Goal: Check status: Check status

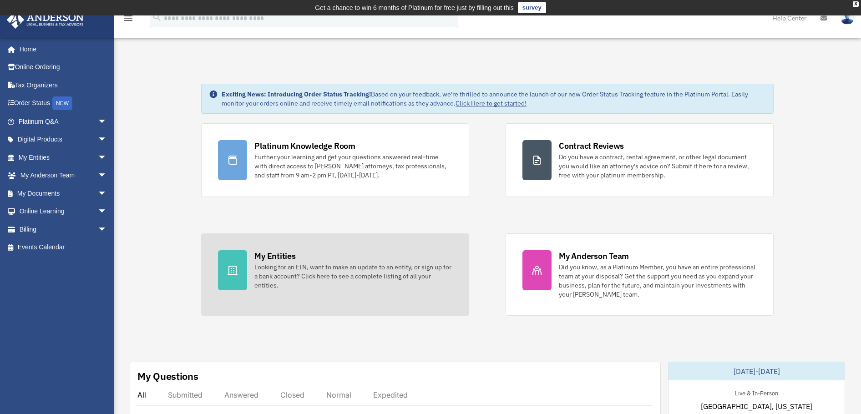
click at [275, 268] on div "Looking for an EIN, want to make an update to an entity, or sign up for a bank …" at bounding box center [353, 276] width 198 height 27
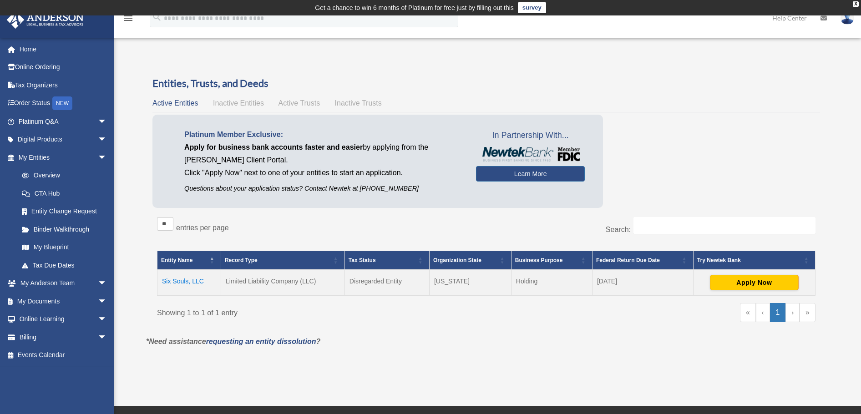
click at [197, 281] on td "Six Souls, LLC" at bounding box center [189, 282] width 64 height 25
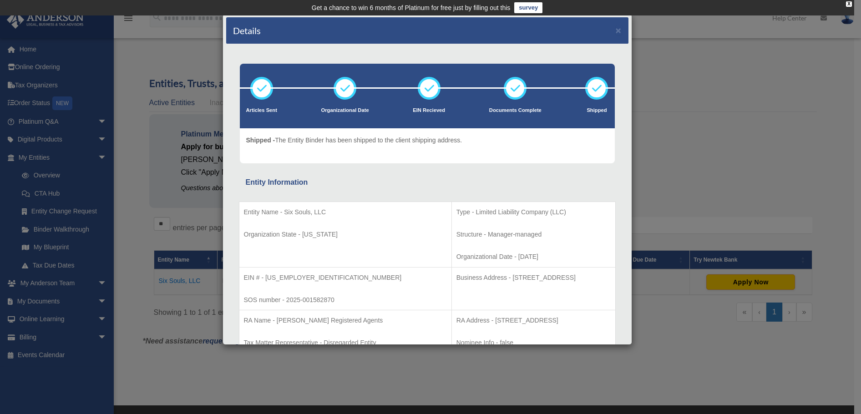
click at [407, 178] on div "Entity Information" at bounding box center [427, 182] width 363 height 13
click at [698, 80] on div "Details × Articles Sent Organizational Date" at bounding box center [430, 207] width 861 height 414
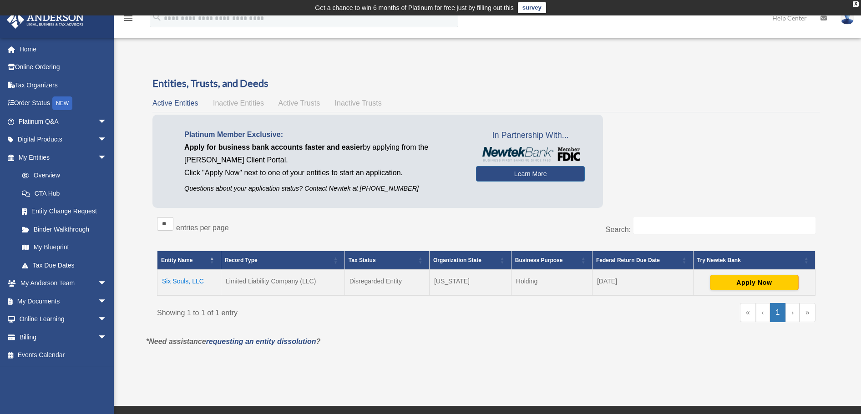
click at [351, 104] on span "Inactive Trusts" at bounding box center [358, 103] width 47 height 8
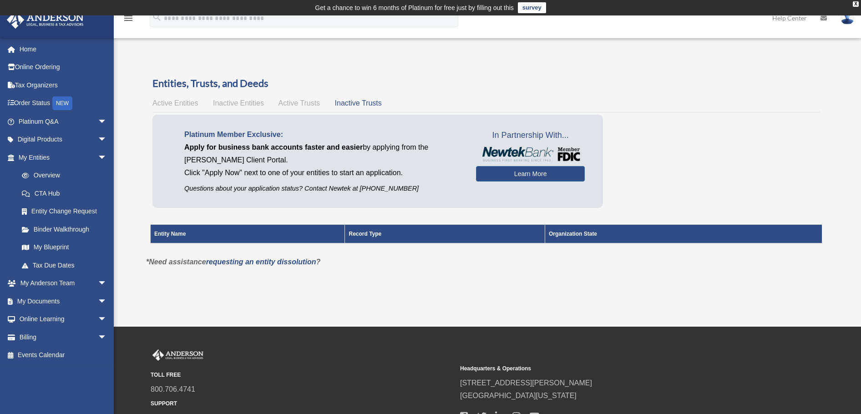
click at [301, 104] on span "Active Trusts" at bounding box center [300, 103] width 42 height 8
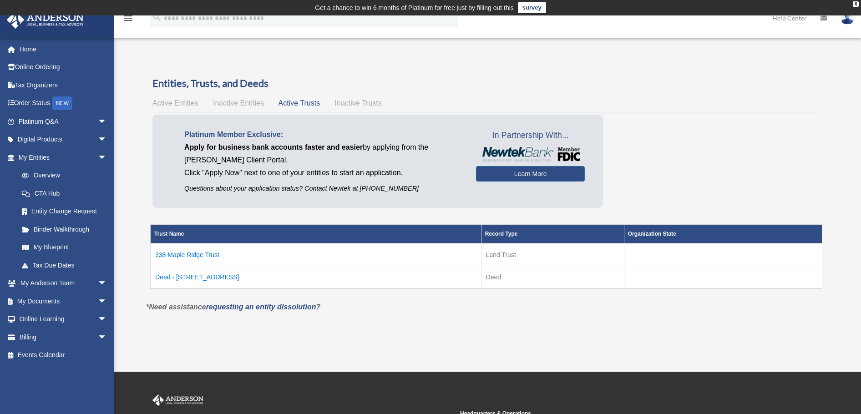
click at [233, 100] on span "Inactive Entities" at bounding box center [238, 103] width 51 height 8
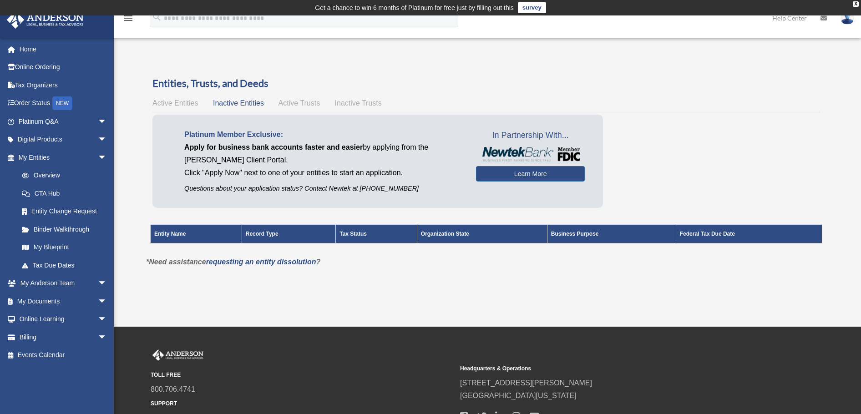
click at [186, 102] on span "Active Entities" at bounding box center [175, 103] width 46 height 8
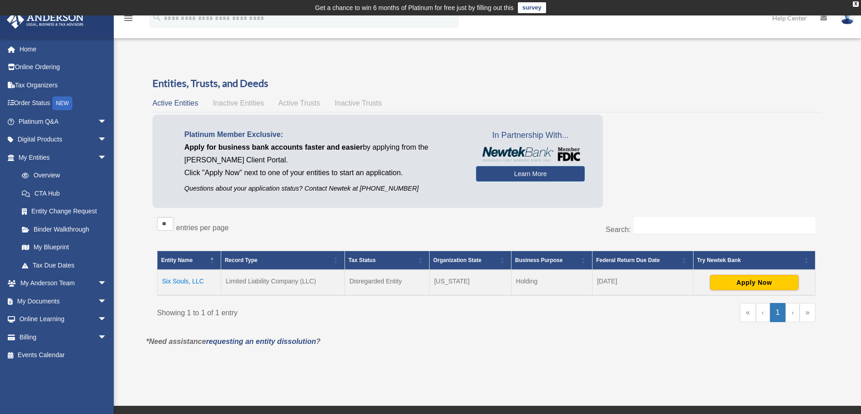
click at [286, 103] on span "Active Trusts" at bounding box center [300, 103] width 42 height 8
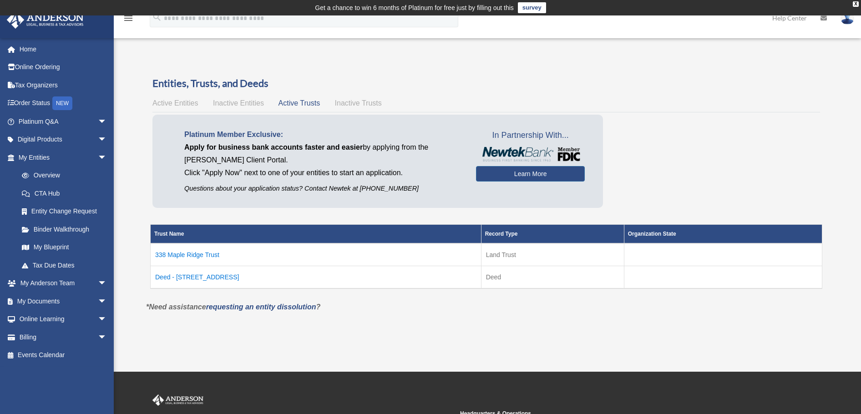
click at [215, 276] on td "Deed - 338 Maple Ridge Drive" at bounding box center [316, 277] width 331 height 23
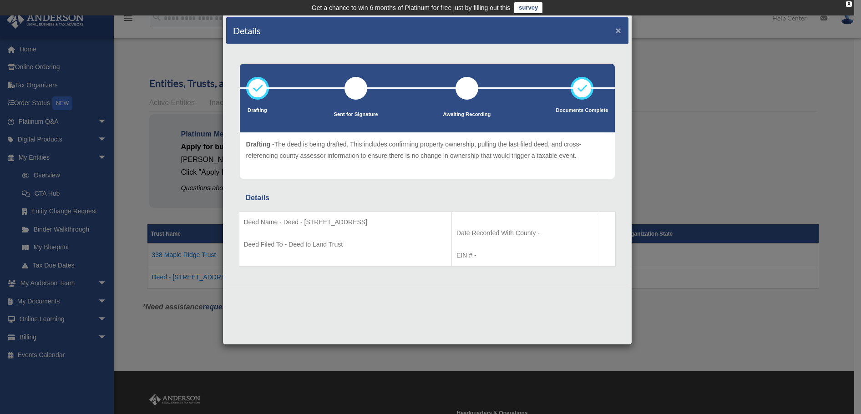
click at [619, 31] on button "×" at bounding box center [619, 30] width 6 height 10
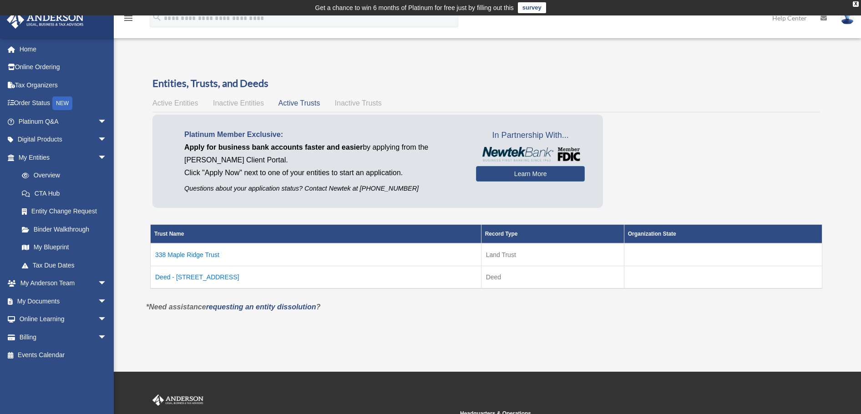
click at [203, 254] on td "338 Maple Ridge Trust" at bounding box center [316, 254] width 331 height 23
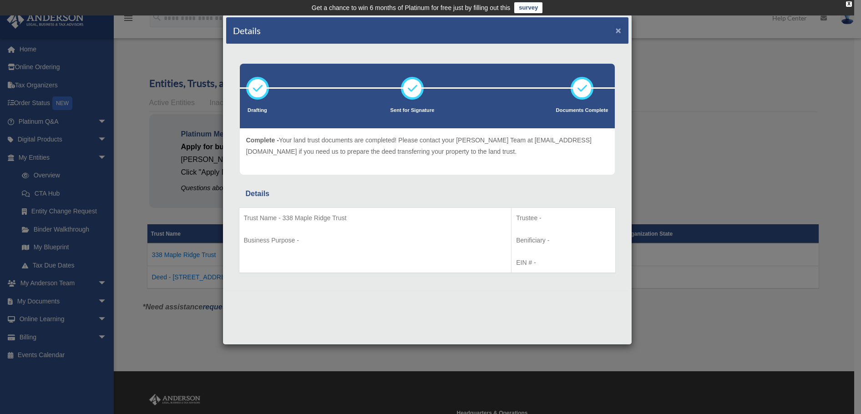
click at [618, 33] on button "×" at bounding box center [619, 30] width 6 height 10
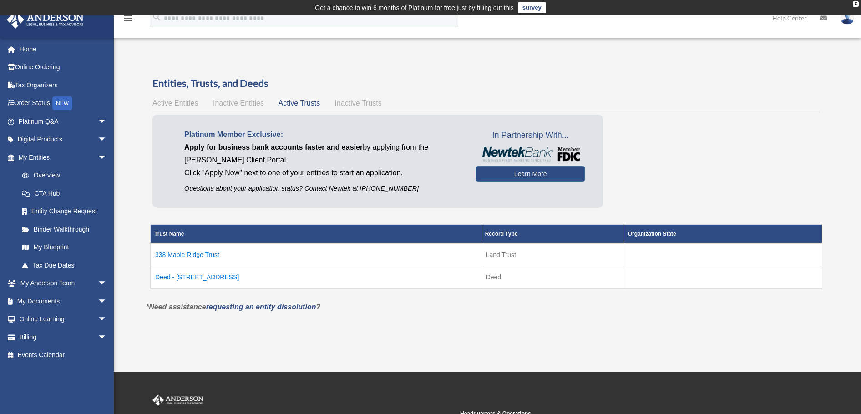
click at [178, 106] on span "Active Entities" at bounding box center [175, 103] width 46 height 8
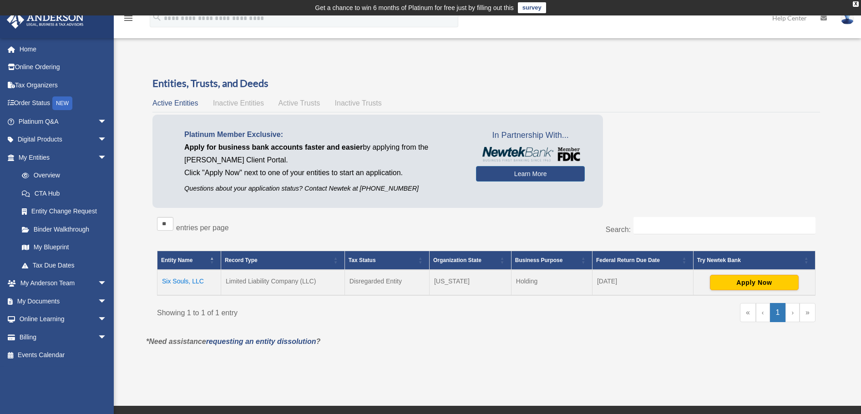
click at [482, 208] on div "Platinum Member Exclusive: Apply for business bank accounts faster and easier b…" at bounding box center [486, 164] width 668 height 98
click at [502, 152] on img at bounding box center [531, 154] width 100 height 15
click at [511, 173] on link "Learn More" at bounding box center [530, 173] width 109 height 15
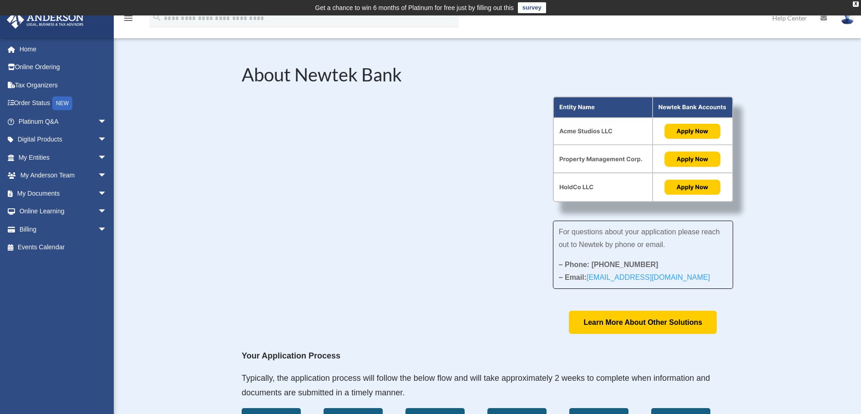
click at [66, 160] on link "My Entities arrow_drop_down" at bounding box center [63, 157] width 114 height 18
click at [98, 160] on span "arrow_drop_down" at bounding box center [107, 157] width 18 height 19
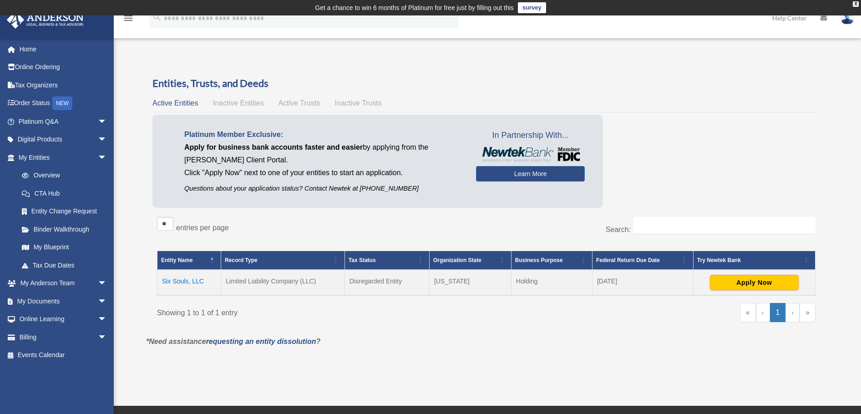
click at [288, 198] on div "Platinum Member Exclusive: Apply for business bank accounts faster and easier b…" at bounding box center [377, 161] width 451 height 93
click at [195, 284] on td "Six Souls, LLC" at bounding box center [189, 282] width 64 height 25
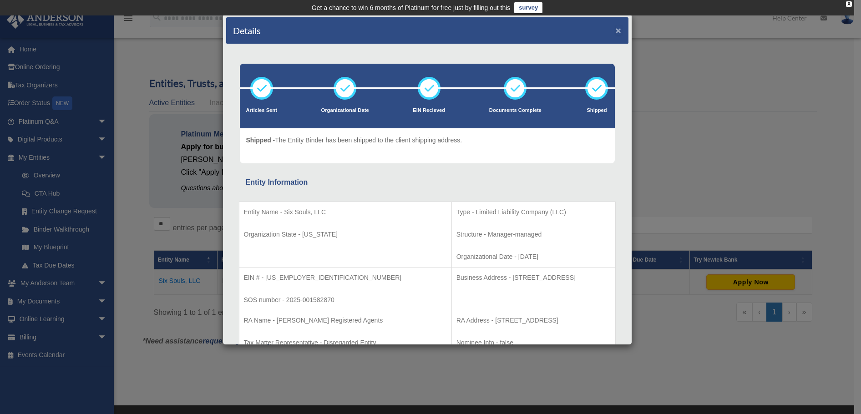
click at [616, 32] on button "×" at bounding box center [619, 30] width 6 height 10
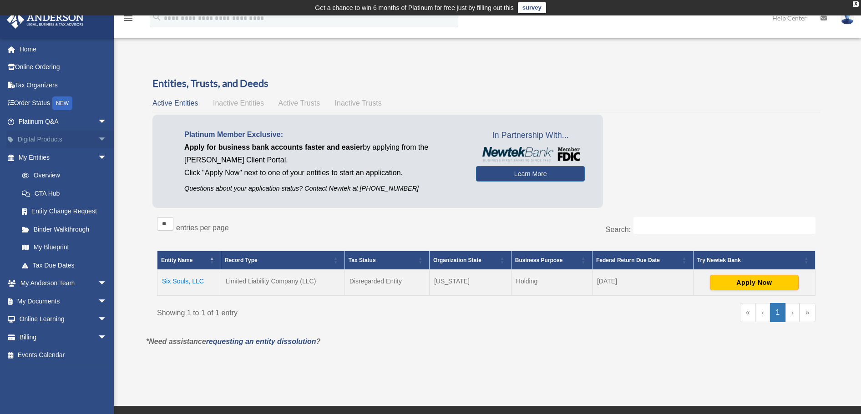
click at [98, 139] on span "arrow_drop_down" at bounding box center [107, 140] width 18 height 19
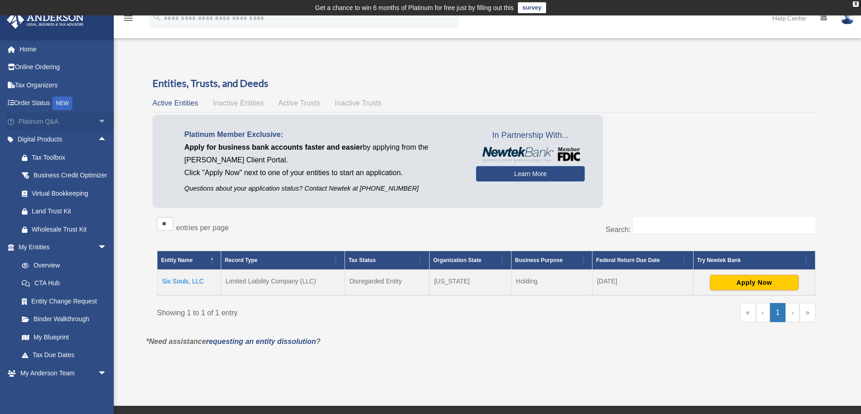
click at [98, 122] on span "arrow_drop_down" at bounding box center [107, 121] width 18 height 19
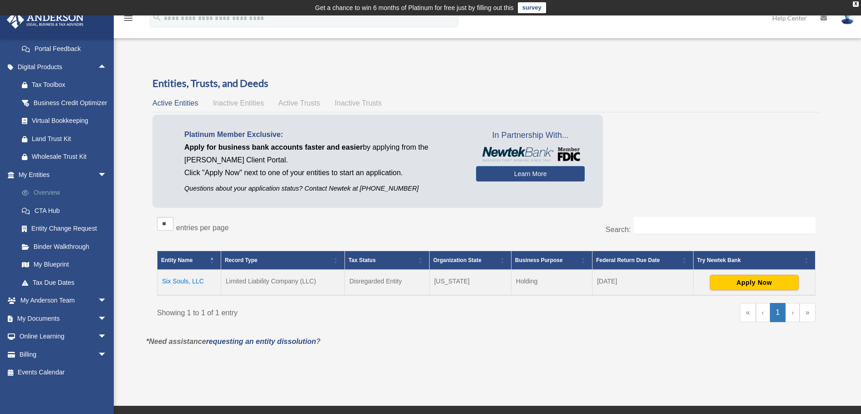
scroll to position [279, 0]
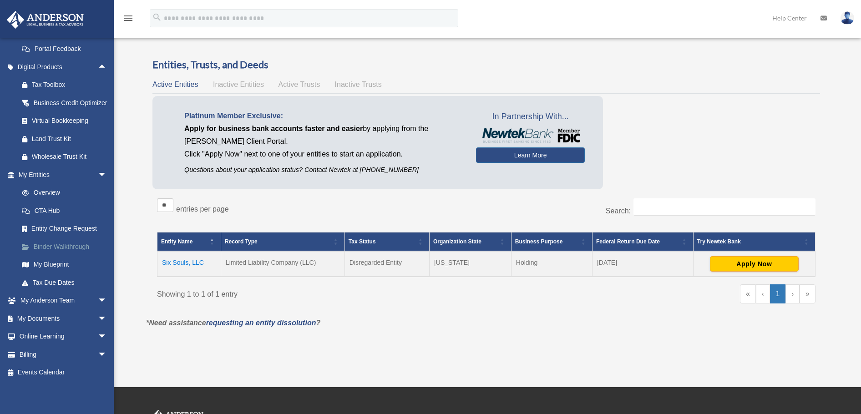
click at [63, 247] on link "Binder Walkthrough" at bounding box center [67, 247] width 108 height 18
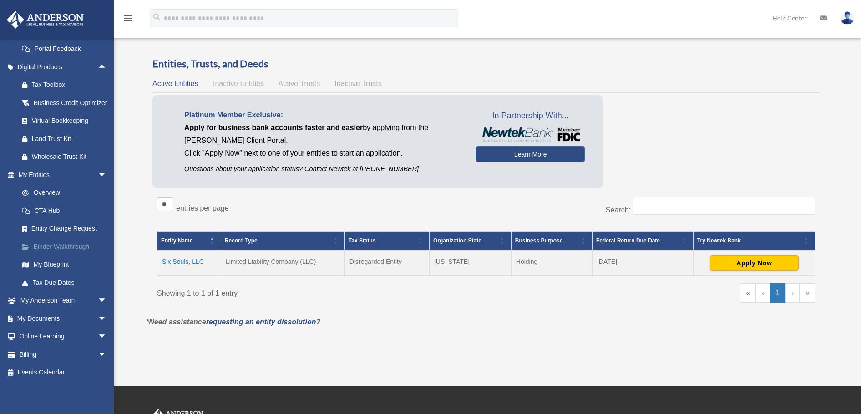
scroll to position [20, 0]
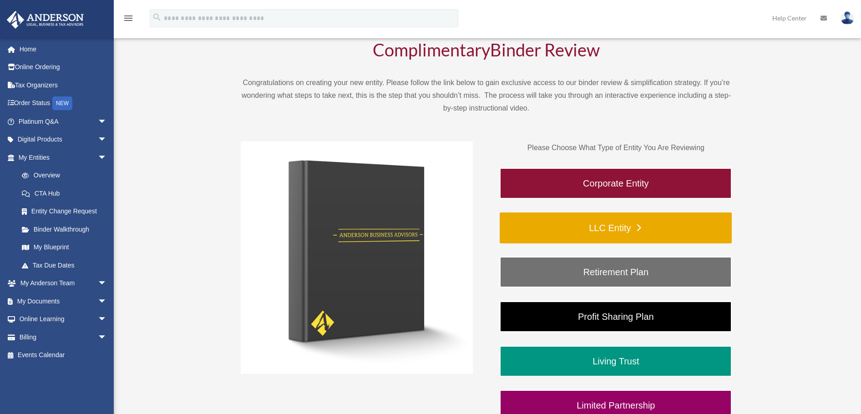
scroll to position [76, 0]
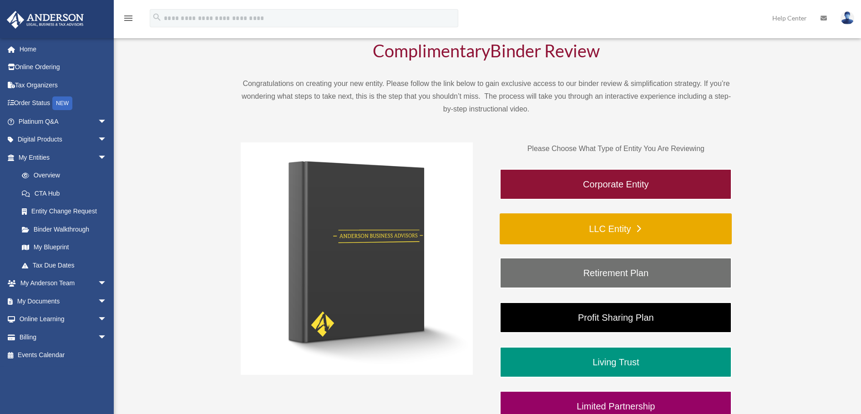
click at [638, 228] on link "LLC Entity" at bounding box center [616, 228] width 232 height 31
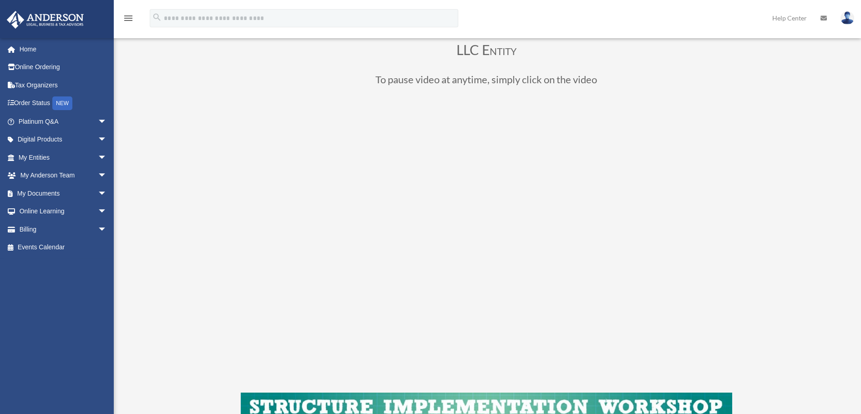
scroll to position [75, 0]
click at [99, 159] on span "arrow_drop_down" at bounding box center [107, 157] width 18 height 19
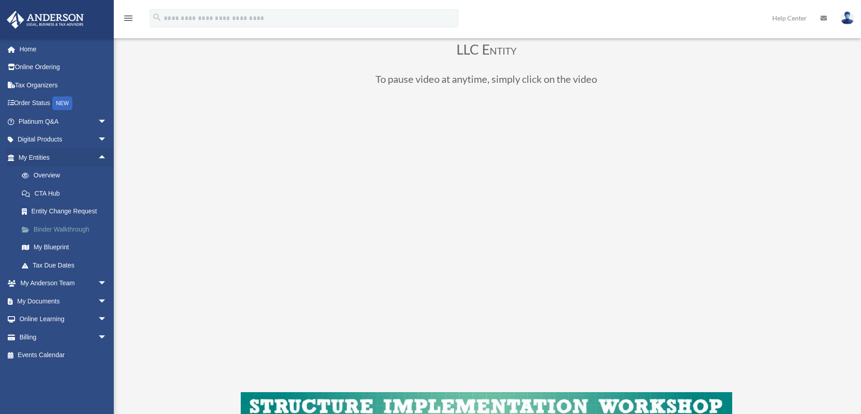
click at [82, 230] on link "Binder Walkthrough" at bounding box center [67, 229] width 108 height 18
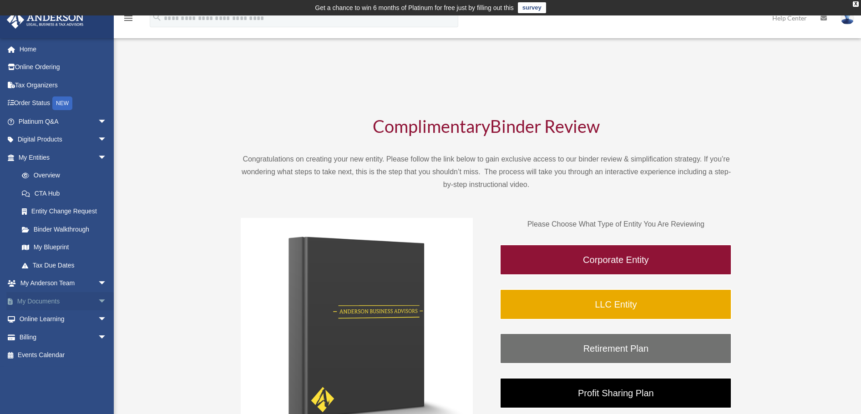
click at [98, 301] on span "arrow_drop_down" at bounding box center [107, 301] width 18 height 19
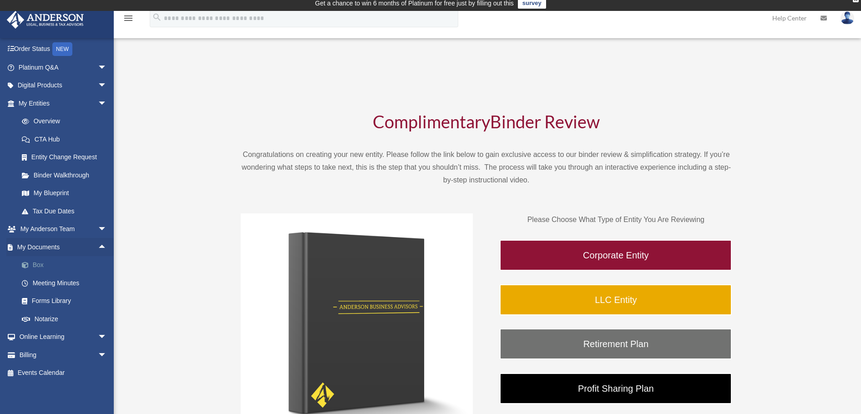
scroll to position [5, 0]
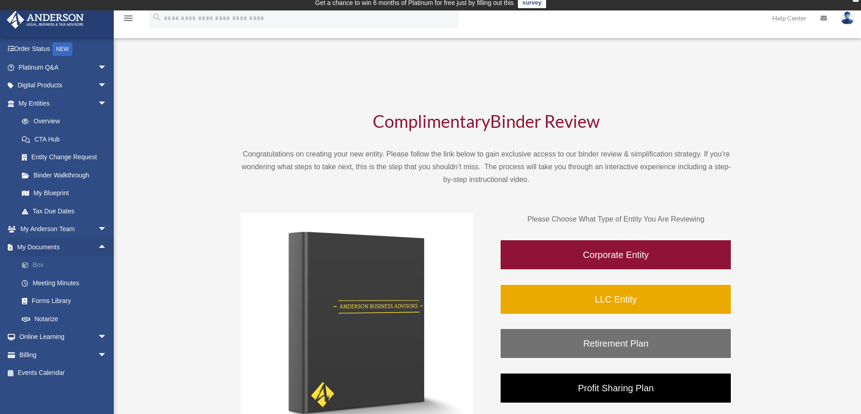
click at [45, 264] on link "Box" at bounding box center [67, 265] width 108 height 18
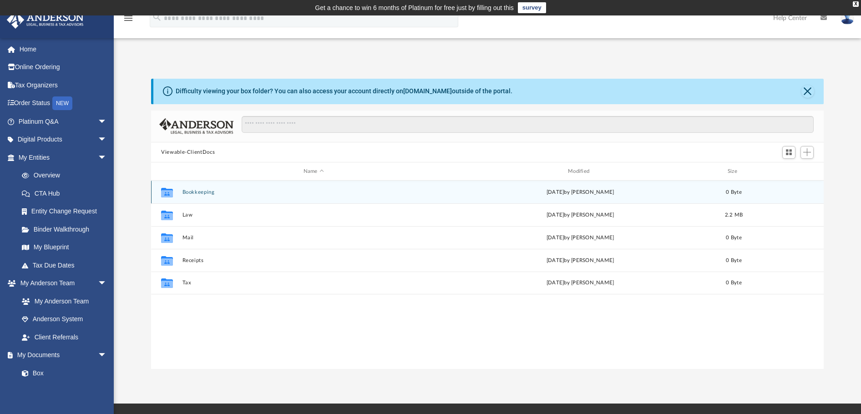
scroll to position [200, 665]
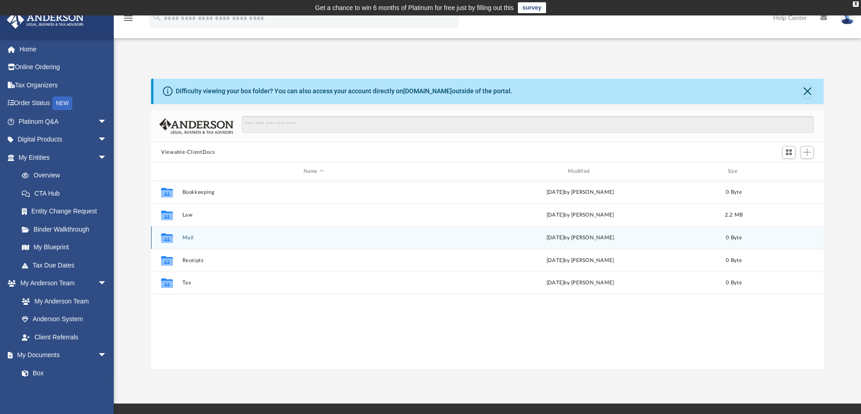
click at [186, 236] on button "Mail" at bounding box center [313, 238] width 263 height 6
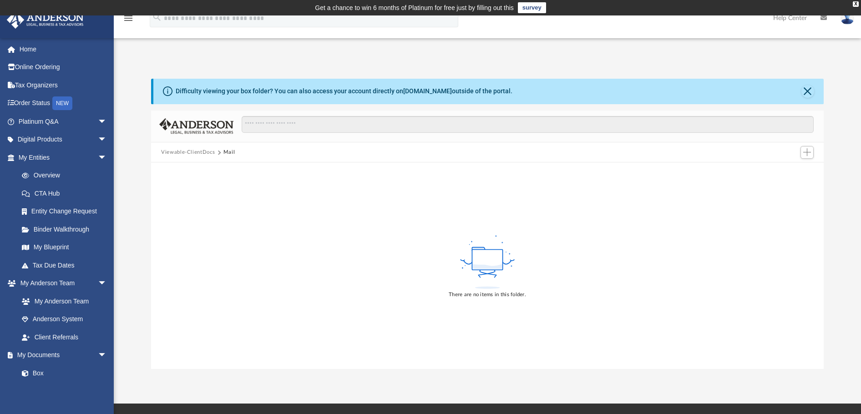
click at [200, 152] on button "Viewable-ClientDocs" at bounding box center [188, 152] width 54 height 8
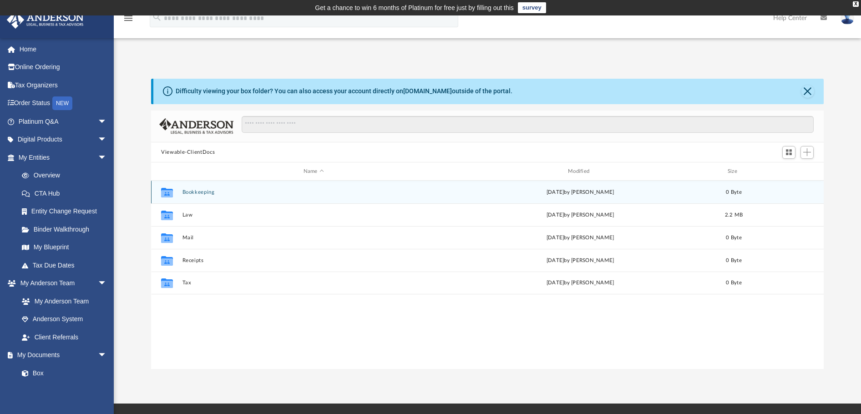
click at [168, 193] on icon "grid" at bounding box center [167, 193] width 12 height 10
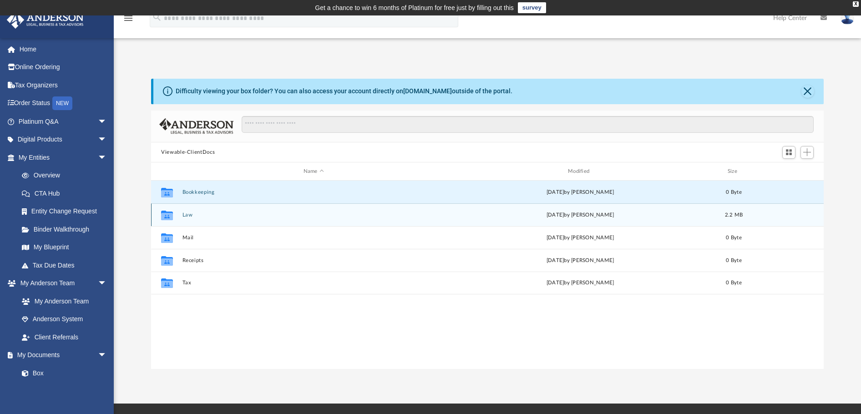
click at [175, 219] on div "Collaborated Folder" at bounding box center [167, 215] width 23 height 15
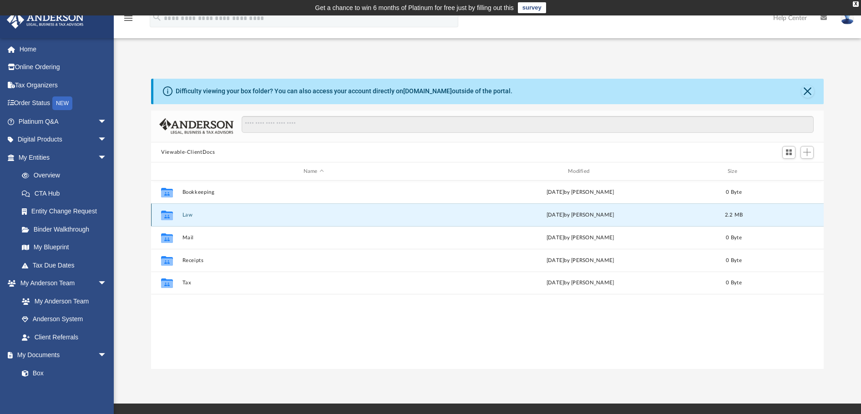
click at [168, 215] on icon "grid" at bounding box center [167, 216] width 12 height 10
click at [188, 213] on button "Law" at bounding box center [313, 215] width 263 height 6
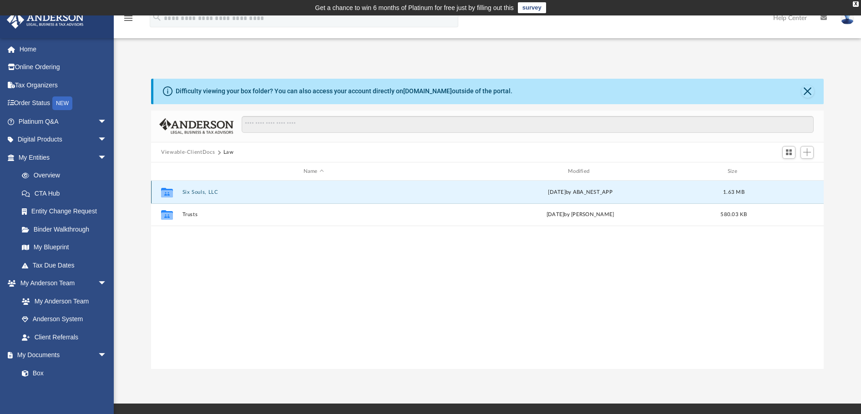
click at [202, 193] on button "Six Souls, LLC" at bounding box center [313, 192] width 263 height 6
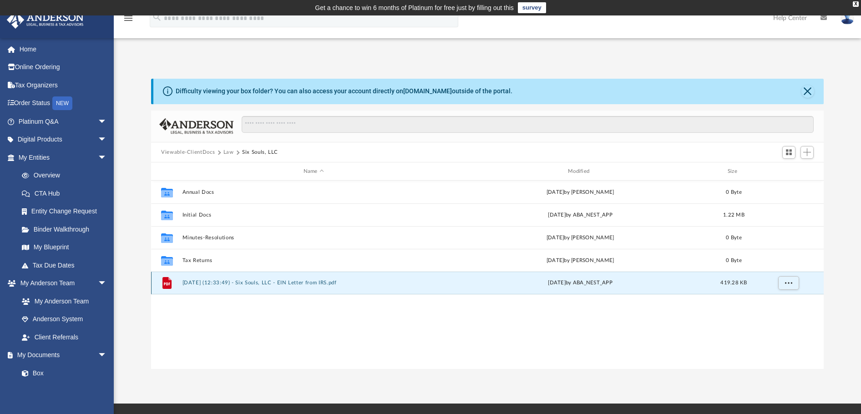
click at [211, 283] on button "2025.01.22 (12:33:49) - Six Souls, LLC - EIN Letter from IRS.pdf" at bounding box center [313, 283] width 263 height 6
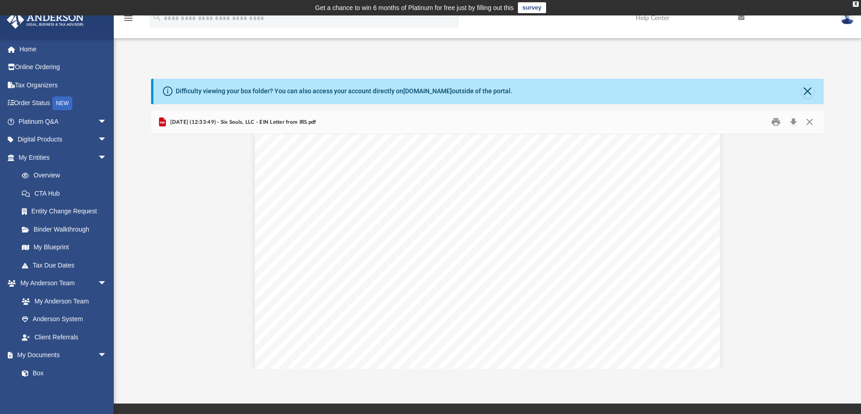
scroll to position [0, 0]
click at [809, 90] on button "Close" at bounding box center [807, 91] width 13 height 13
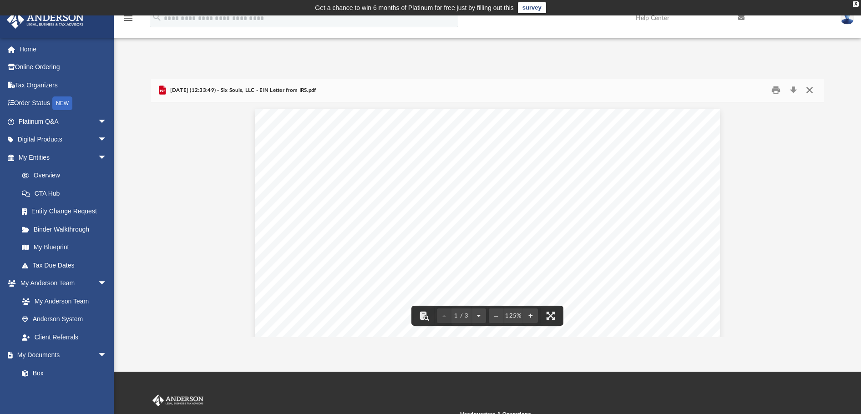
click at [810, 89] on button "Close" at bounding box center [809, 90] width 16 height 14
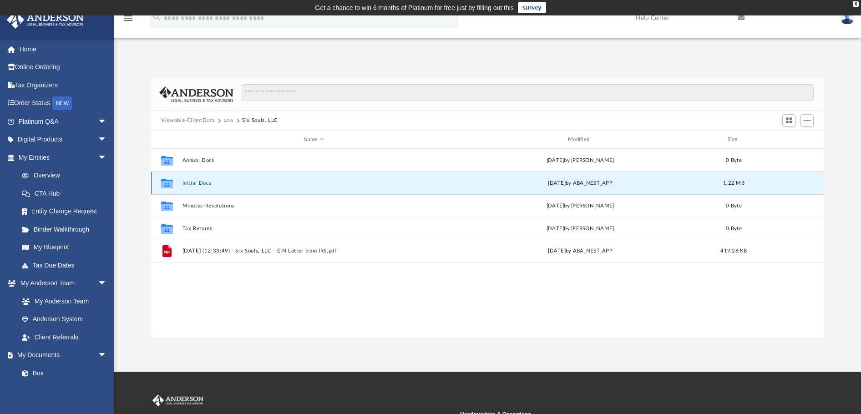
click at [194, 184] on button "Initial Docs" at bounding box center [313, 183] width 263 height 6
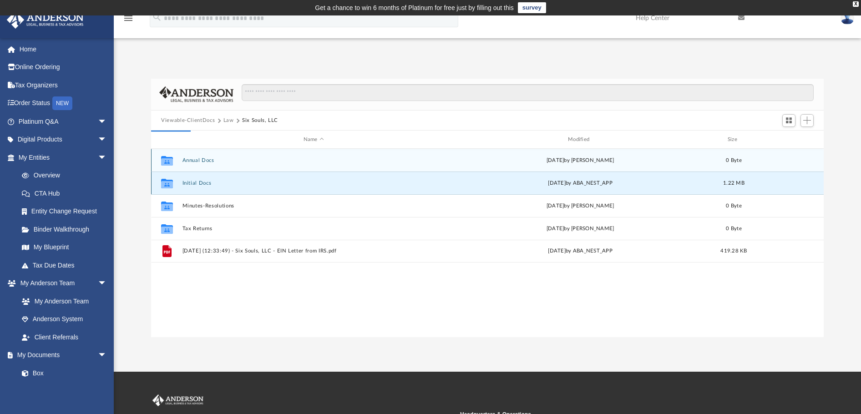
click at [200, 181] on button "Initial Docs" at bounding box center [313, 183] width 263 height 6
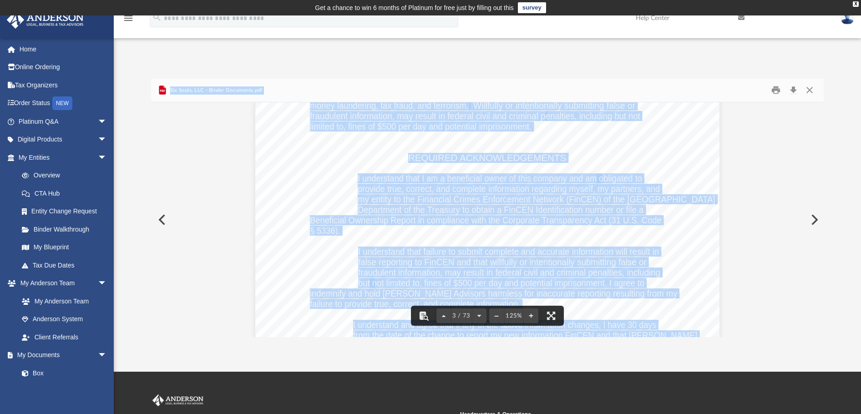
click at [326, 202] on div "CRITICAL DUE DATES Reporting Companies formed between January 1, 2024, and Dece…" at bounding box center [487, 146] width 464 height 601
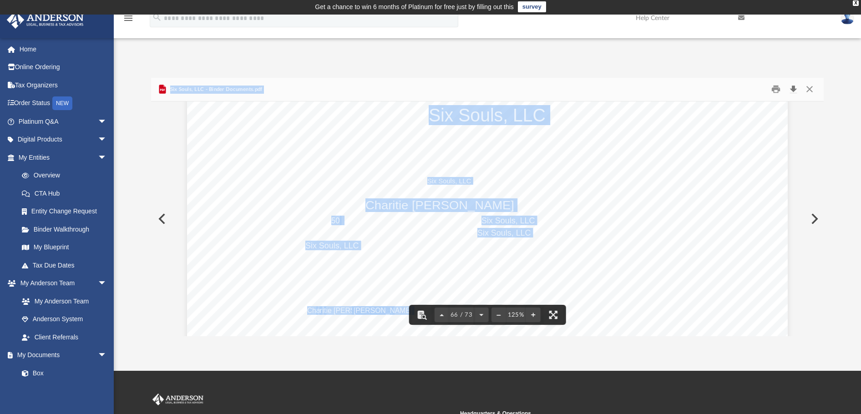
scroll to position [1, 0]
click at [795, 89] on button "Download" at bounding box center [793, 89] width 16 height 14
click at [814, 90] on button "Close" at bounding box center [809, 89] width 16 height 14
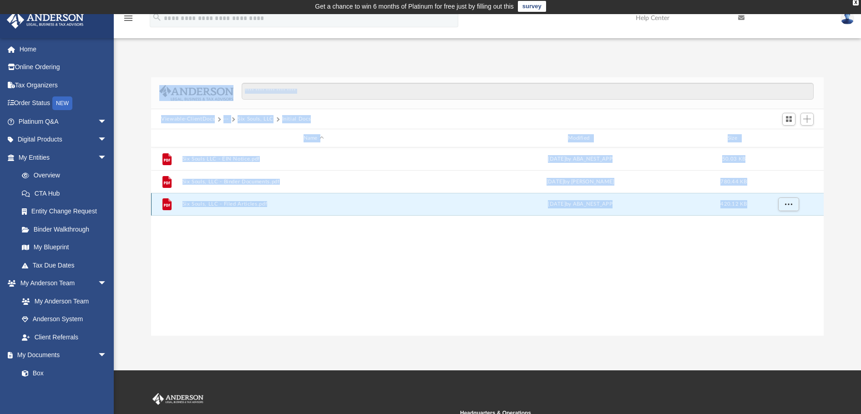
click at [243, 203] on button "Six Souls, LLC - Filed Articles.pdf" at bounding box center [313, 205] width 263 height 6
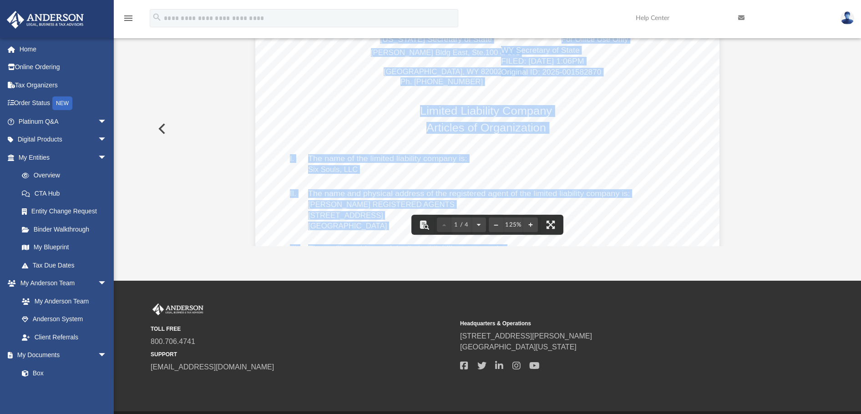
scroll to position [0, 0]
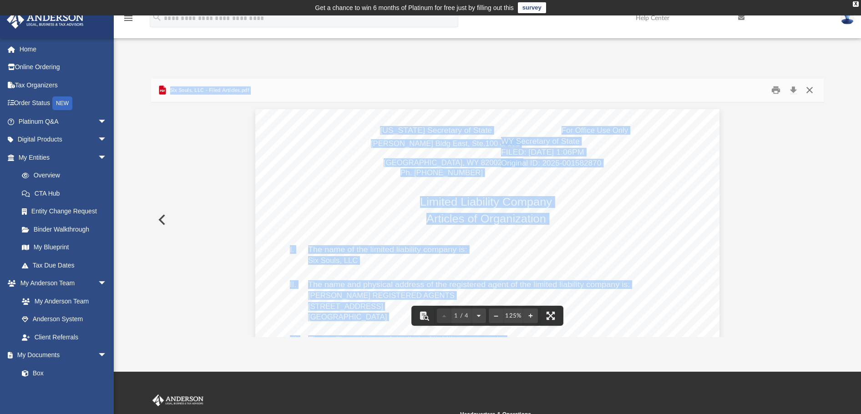
click at [810, 91] on button "Close" at bounding box center [809, 90] width 16 height 14
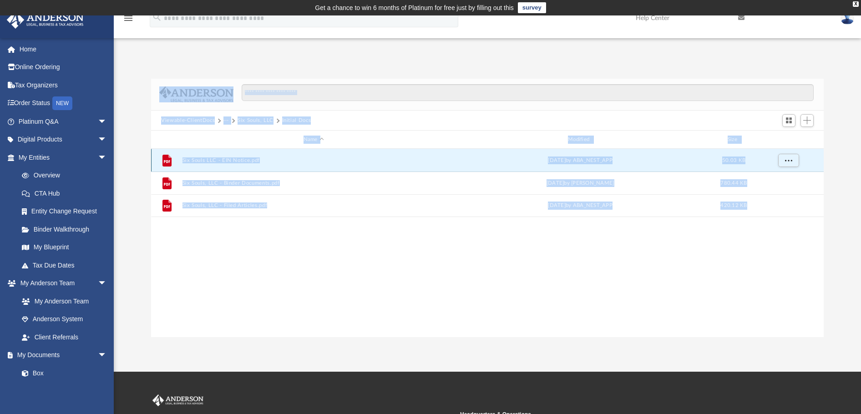
click at [223, 163] on button "Six Souls LLC - EIN Notice.pdf" at bounding box center [313, 160] width 263 height 6
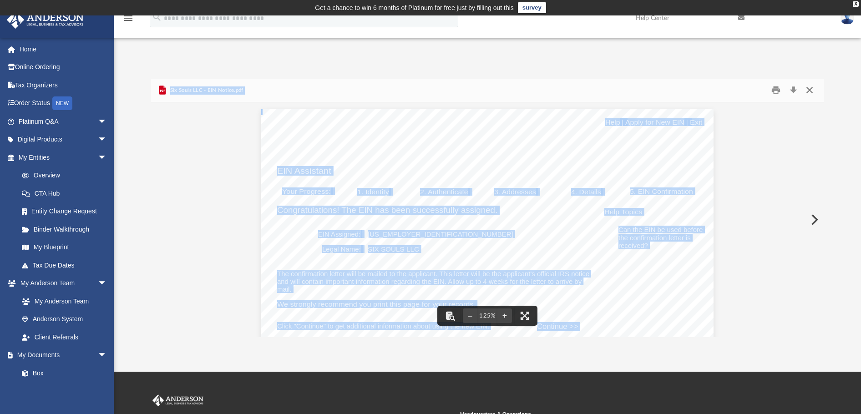
click at [810, 90] on button "Close" at bounding box center [809, 90] width 16 height 14
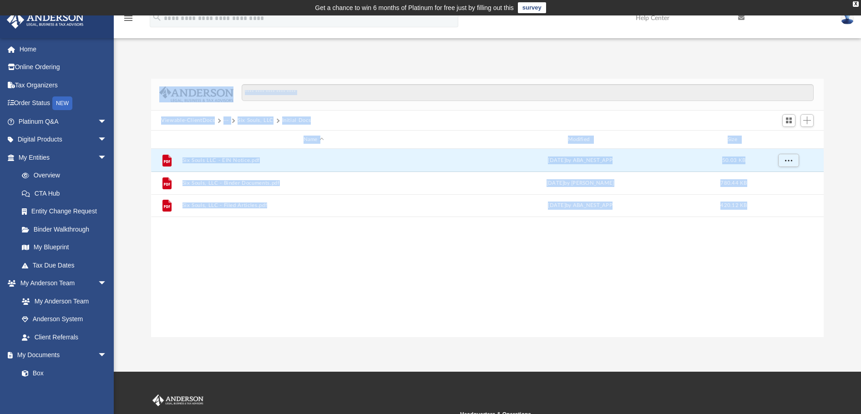
click at [260, 120] on button "Six Souls, LLC" at bounding box center [256, 121] width 36 height 8
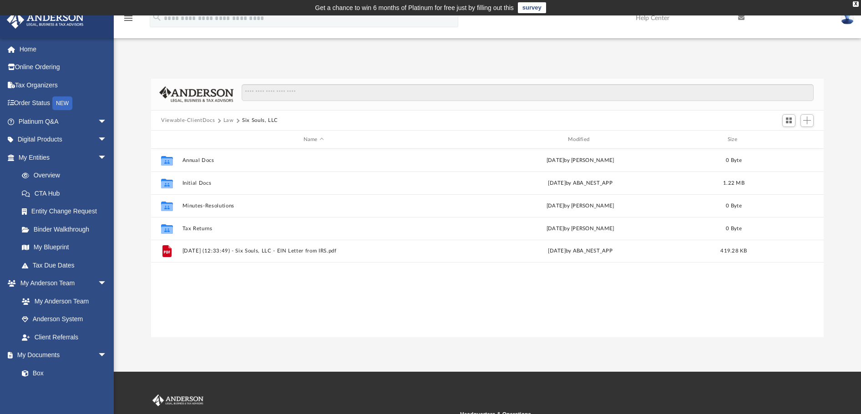
click at [250, 54] on div "App rickellsberry@gmail.com Sign Out rickellsberry@gmail.com Home Online Orderi…" at bounding box center [430, 194] width 861 height 288
click at [208, 120] on button "Viewable-ClientDocs" at bounding box center [188, 121] width 54 height 8
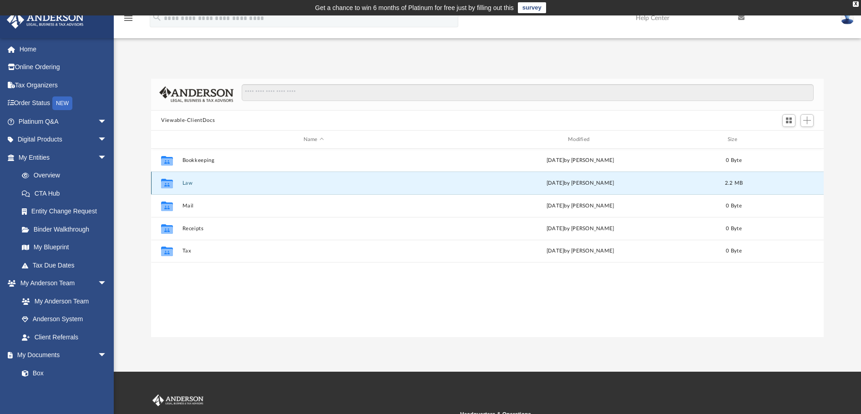
click at [197, 184] on button "Law" at bounding box center [313, 183] width 263 height 6
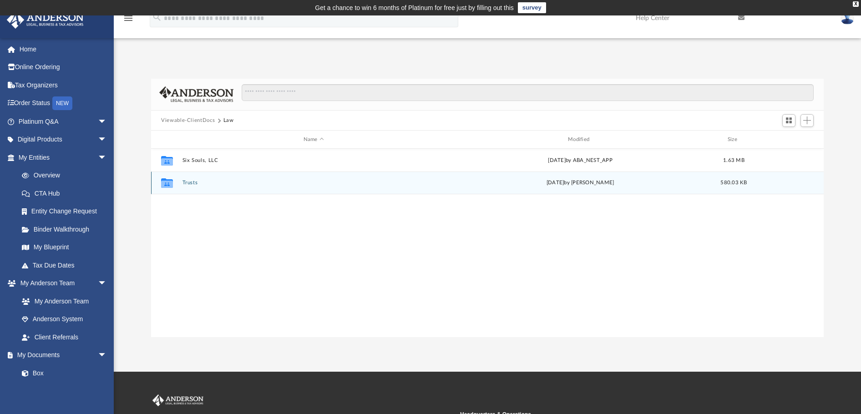
click at [170, 185] on icon "grid" at bounding box center [167, 184] width 12 height 7
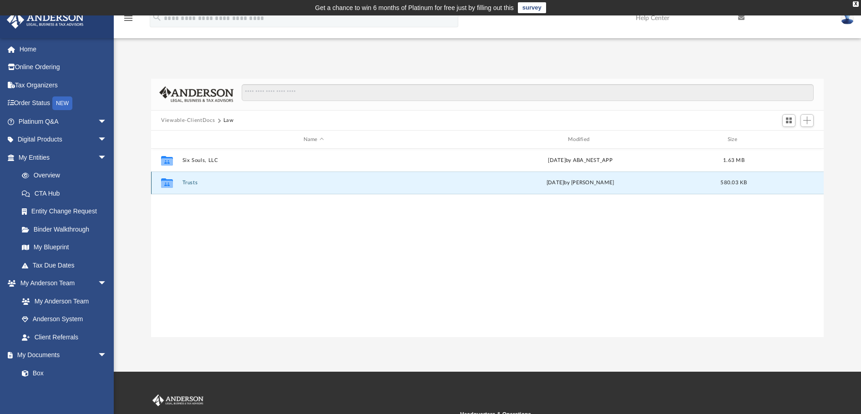
click at [168, 182] on icon "grid" at bounding box center [167, 184] width 12 height 7
click at [189, 182] on button "Trusts" at bounding box center [313, 183] width 263 height 6
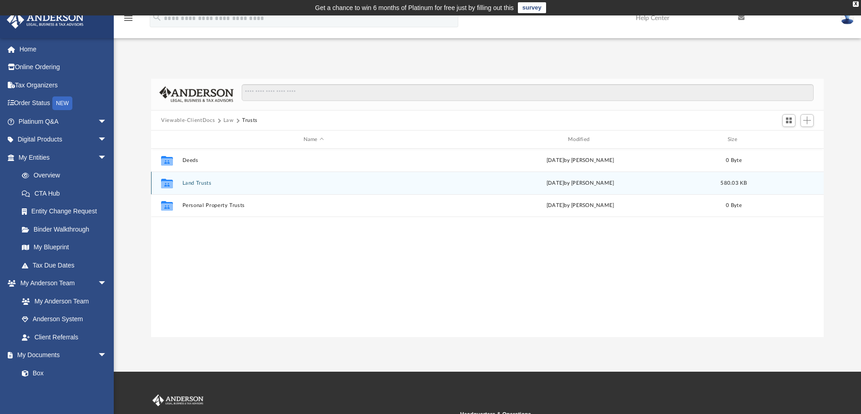
click at [200, 179] on div "Collaborated Folder Land Trusts Tue Feb 18 2025 by Ashley Sevy 580.03 KB" at bounding box center [487, 183] width 673 height 23
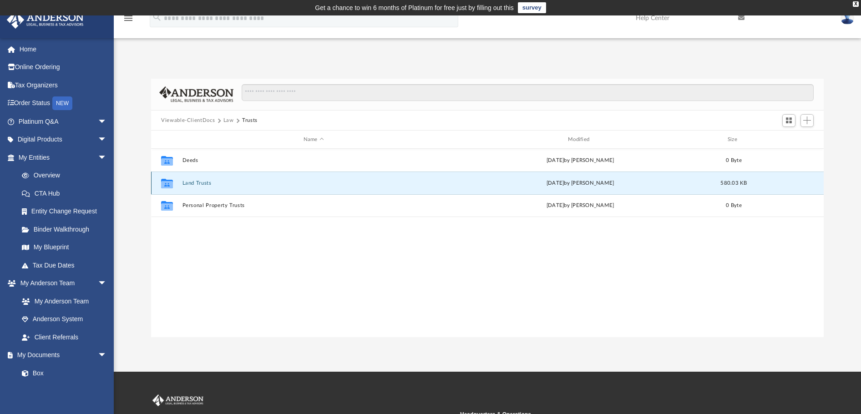
click at [200, 182] on button "Land Trusts" at bounding box center [313, 183] width 263 height 6
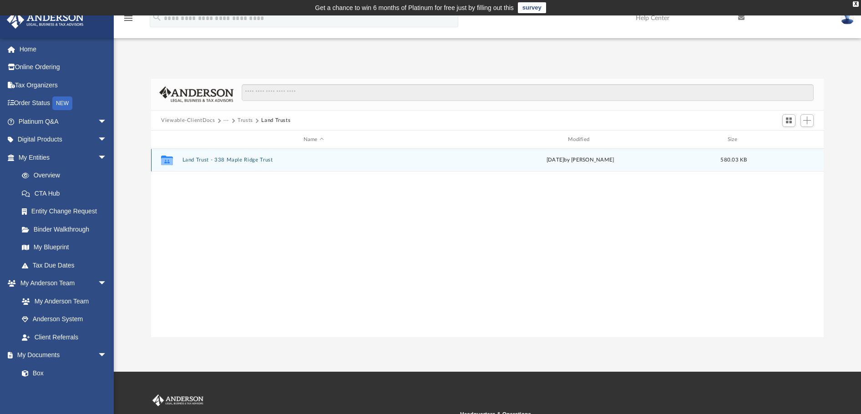
click at [202, 159] on button "Land Trust - 338 Maple Ridge Trust" at bounding box center [313, 160] width 263 height 6
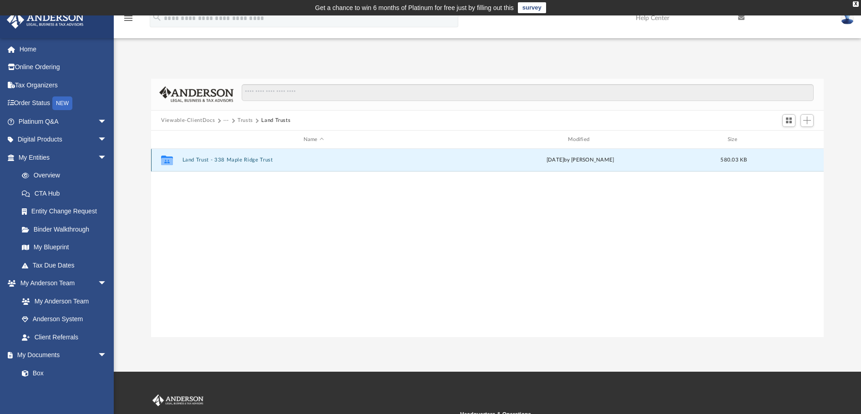
click at [202, 159] on button "Land Trust - 338 Maple Ridge Trust" at bounding box center [313, 160] width 263 height 6
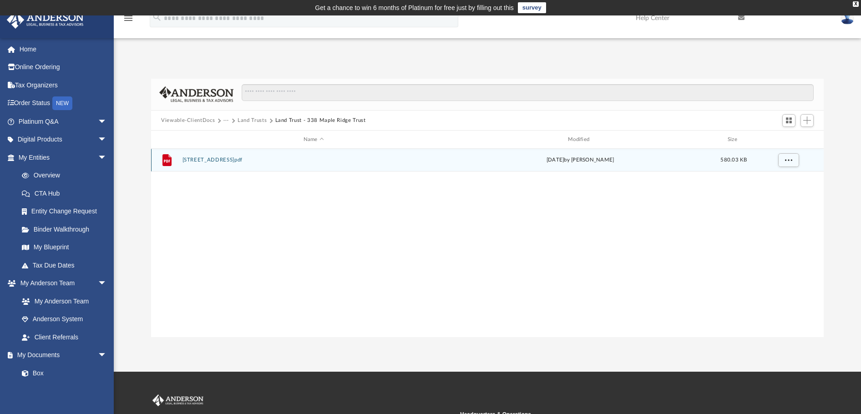
click at [219, 158] on button "338 Maple Ridge Drive.pdf" at bounding box center [313, 160] width 263 height 6
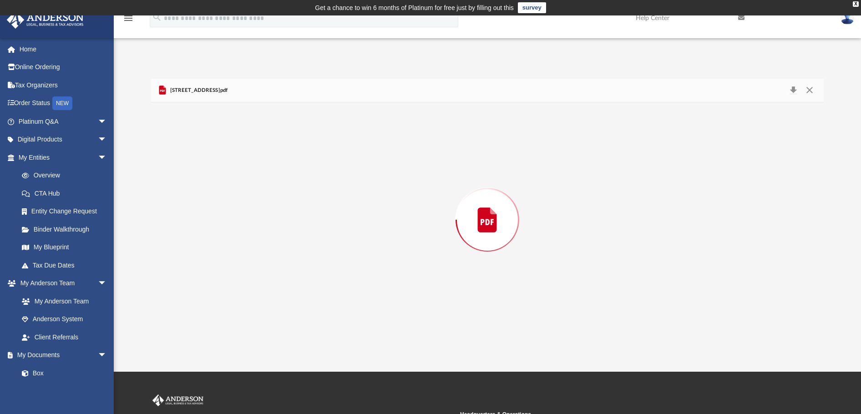
click at [219, 158] on div "Preview" at bounding box center [487, 219] width 673 height 235
click at [696, 57] on div "App rickellsberry@gmail.com Sign Out rickellsberry@gmail.com Home Online Orderi…" at bounding box center [430, 194] width 861 height 288
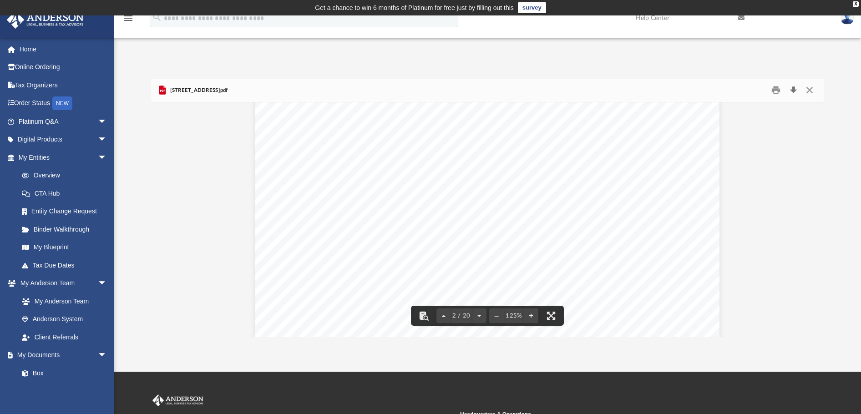
scroll to position [832, 0]
click at [808, 93] on button "Close" at bounding box center [809, 90] width 16 height 14
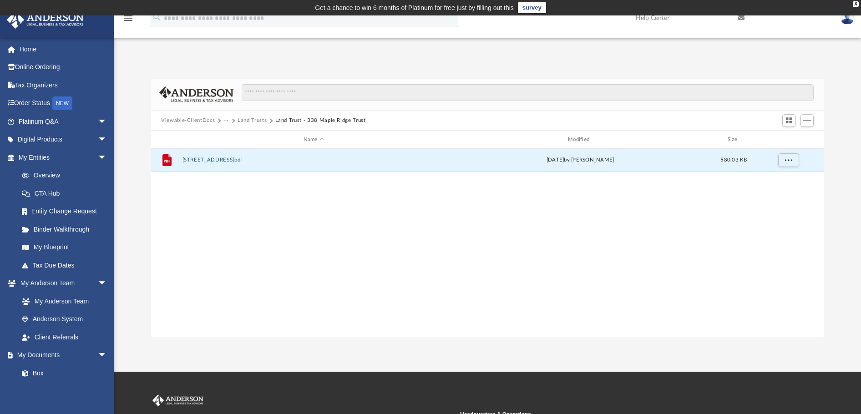
click at [352, 56] on div "App rickellsberry@gmail.com Sign Out rickellsberry@gmail.com Home Online Orderi…" at bounding box center [430, 194] width 861 height 288
click at [196, 119] on button "Viewable-ClientDocs" at bounding box center [188, 121] width 54 height 8
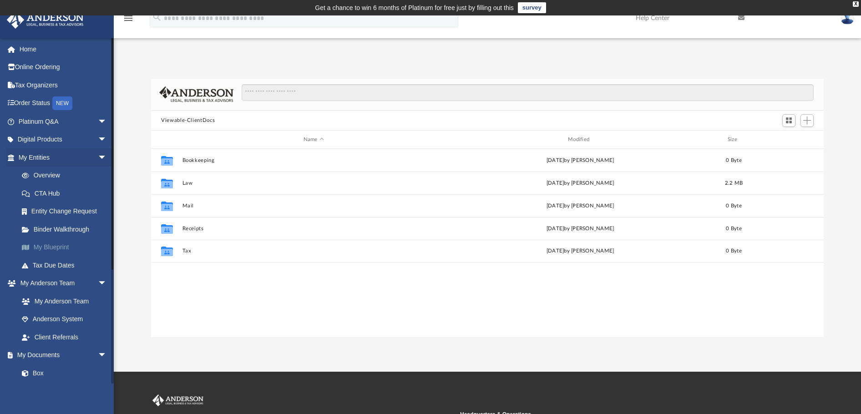
click at [55, 248] on link "My Blueprint" at bounding box center [67, 247] width 108 height 18
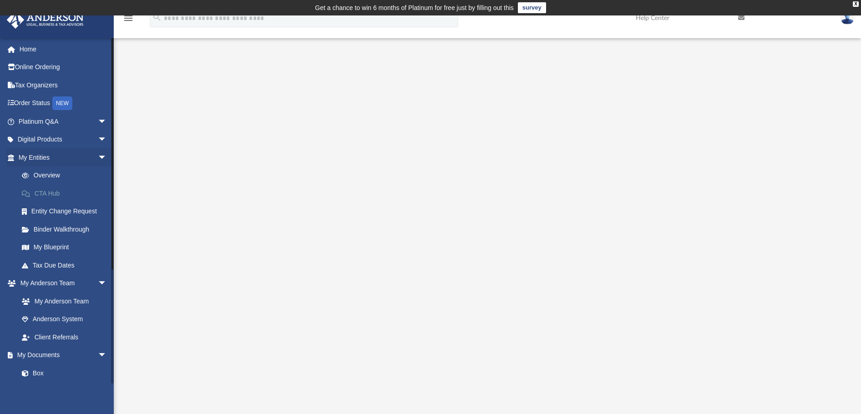
click at [43, 188] on link "CTA Hub" at bounding box center [67, 193] width 108 height 18
click at [51, 194] on link "CTA Hub" at bounding box center [67, 193] width 108 height 18
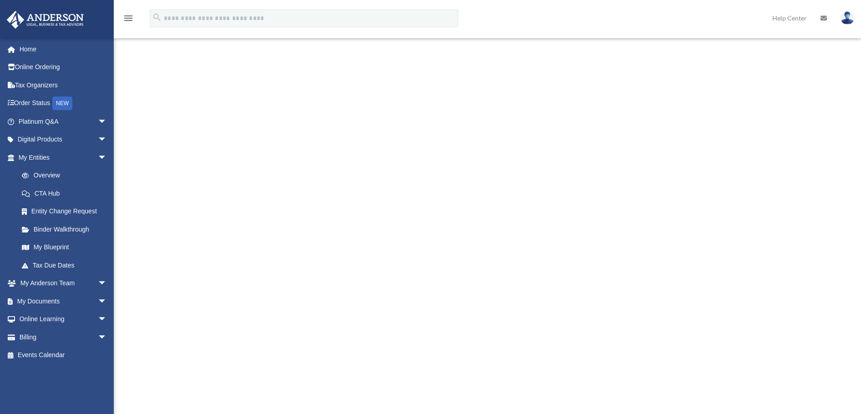
scroll to position [150, 0]
click at [715, 188] on div "Welcome to the Corporate Transparency Act Hub! Update: On [DATE] , the U.S. Tre…" at bounding box center [487, 222] width 491 height 556
click at [98, 319] on span "arrow_drop_down" at bounding box center [107, 319] width 18 height 19
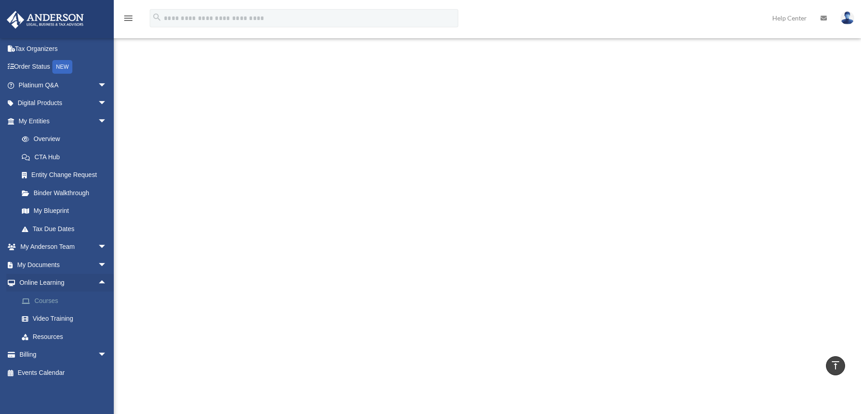
scroll to position [153, 0]
click at [51, 300] on link "Courses" at bounding box center [67, 301] width 108 height 18
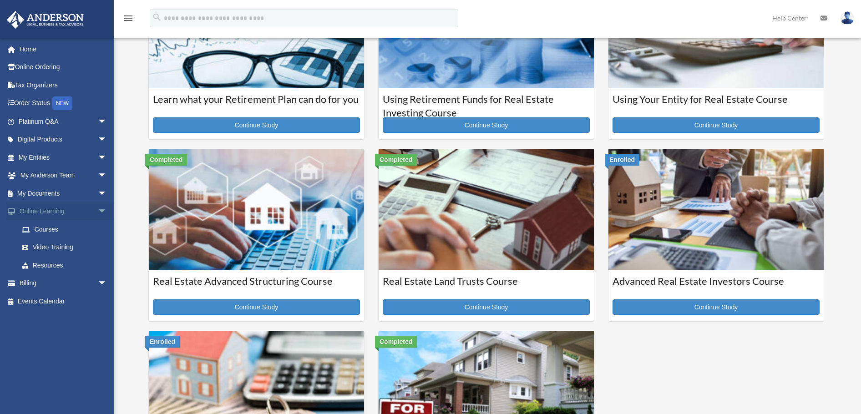
scroll to position [111, 0]
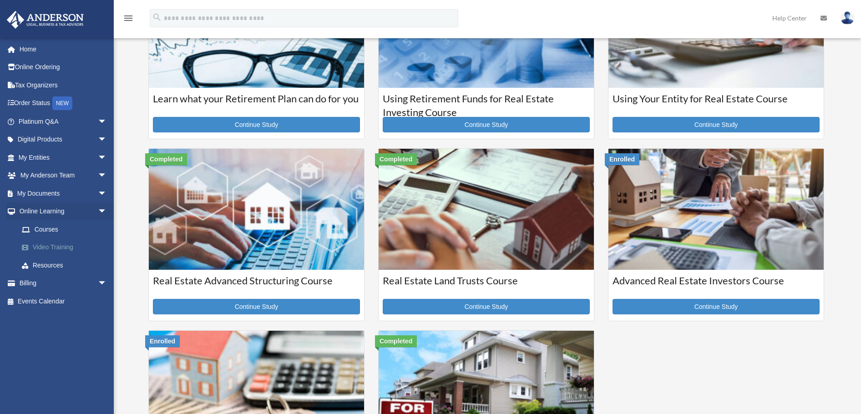
click at [57, 250] on link "Video Training" at bounding box center [67, 247] width 108 height 18
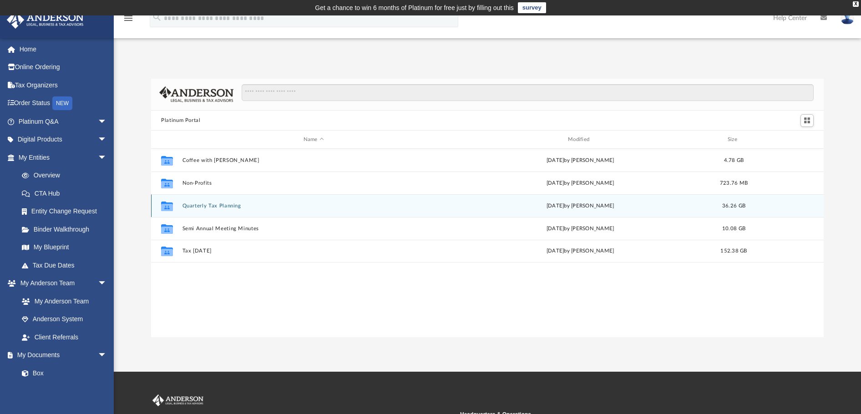
scroll to position [200, 665]
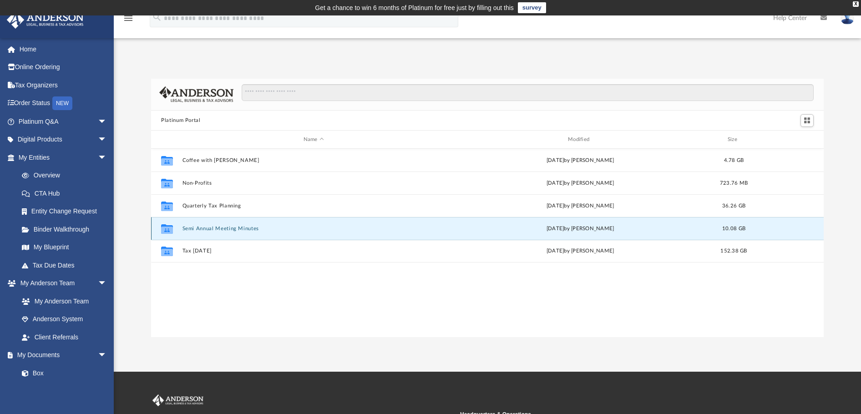
click at [202, 228] on button "Semi Annual Meeting Minutes" at bounding box center [313, 229] width 263 height 6
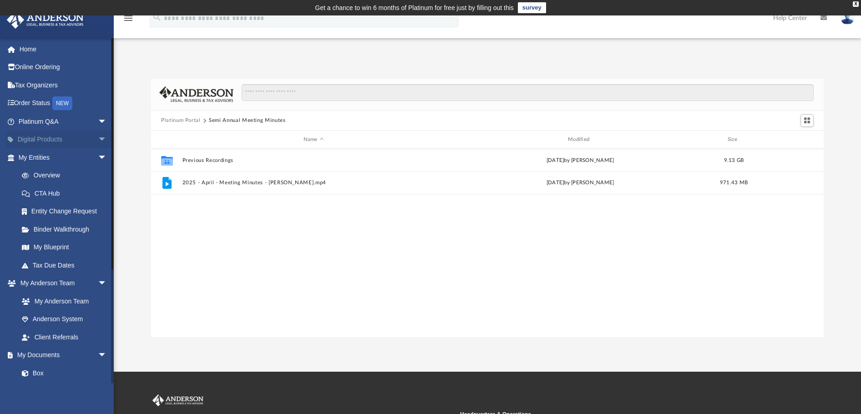
click at [98, 139] on span "arrow_drop_down" at bounding box center [107, 140] width 18 height 19
click at [51, 199] on div "Virtual Bookkeeping" at bounding box center [70, 193] width 77 height 11
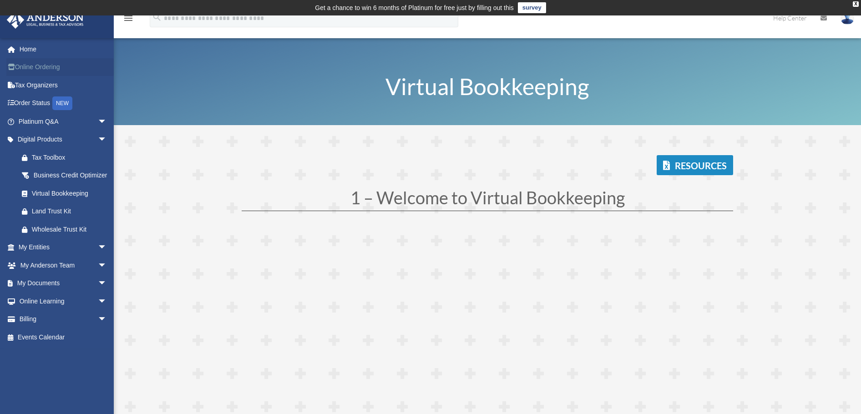
click at [44, 68] on link "Online Ordering" at bounding box center [63, 67] width 114 height 18
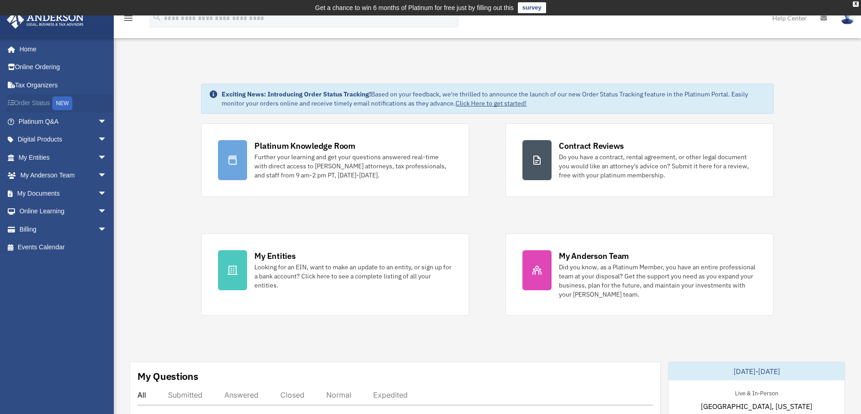
click at [28, 99] on link "Order Status NEW" at bounding box center [63, 103] width 114 height 19
click at [98, 121] on span "arrow_drop_down" at bounding box center [107, 121] width 18 height 19
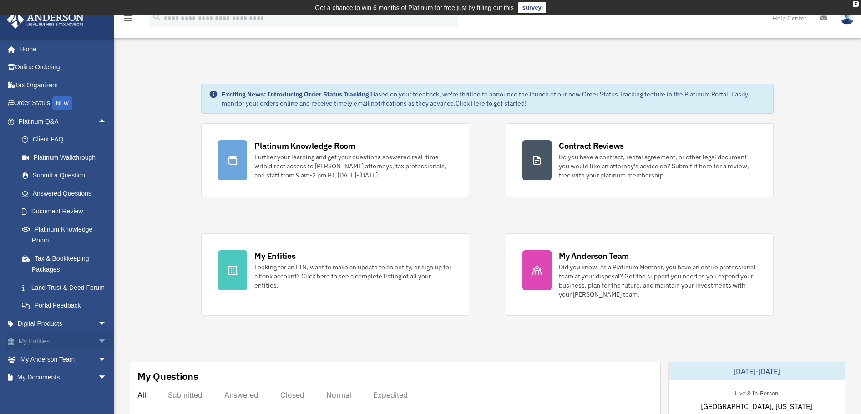
click at [98, 351] on span "arrow_drop_down" at bounding box center [107, 342] width 18 height 19
